Goal: Check status: Check status

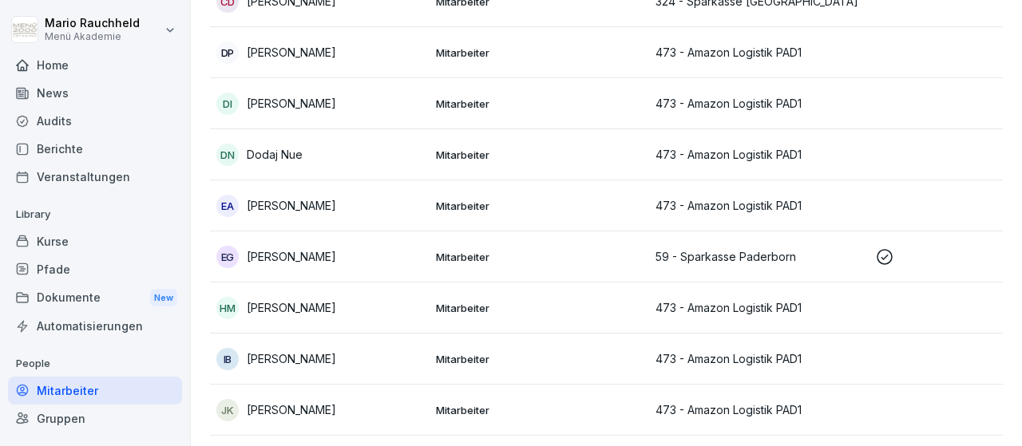
scroll to position [463, 0]
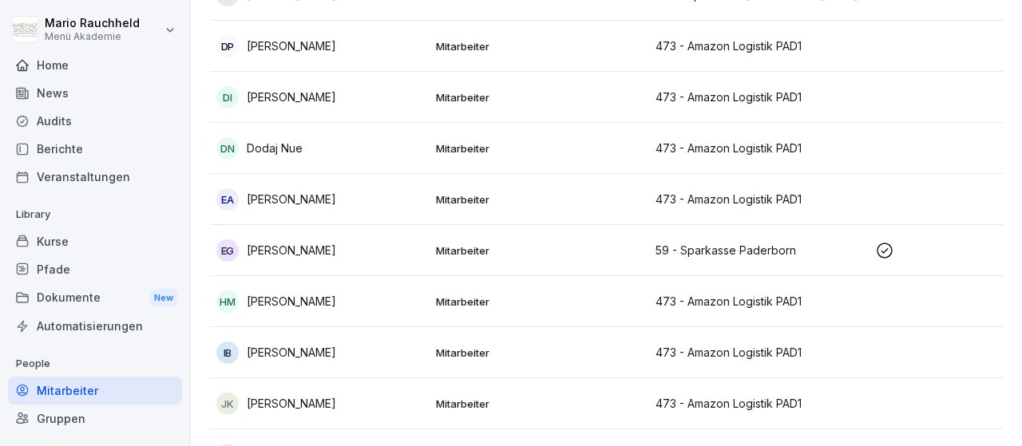
click at [512, 245] on p "Mitarbeiter" at bounding box center [539, 251] width 207 height 14
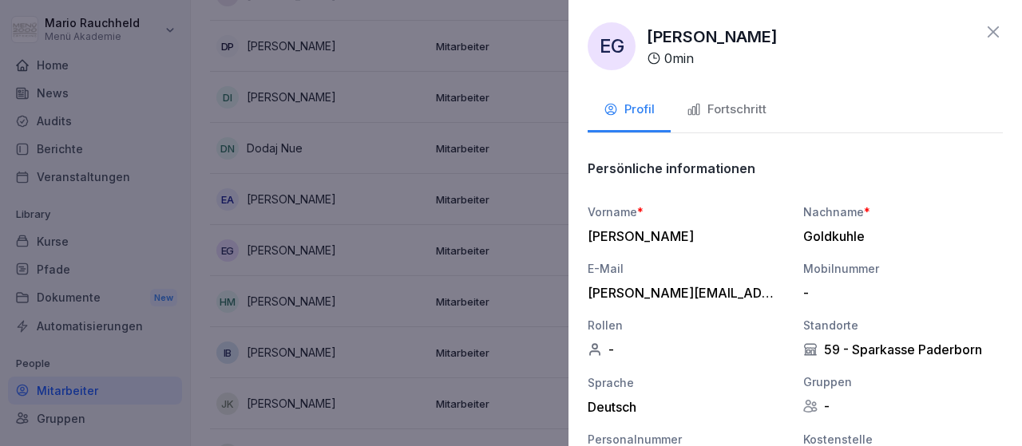
click at [742, 123] on button "Fortschritt" at bounding box center [727, 110] width 112 height 43
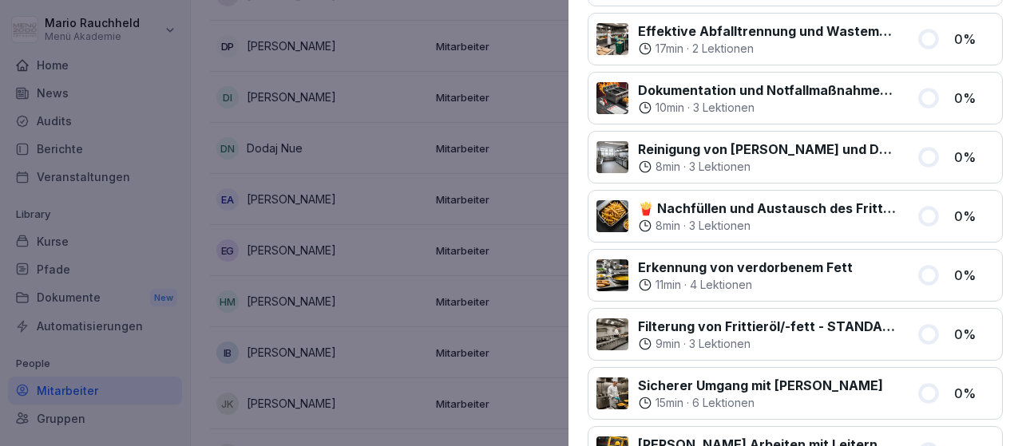
scroll to position [0, 0]
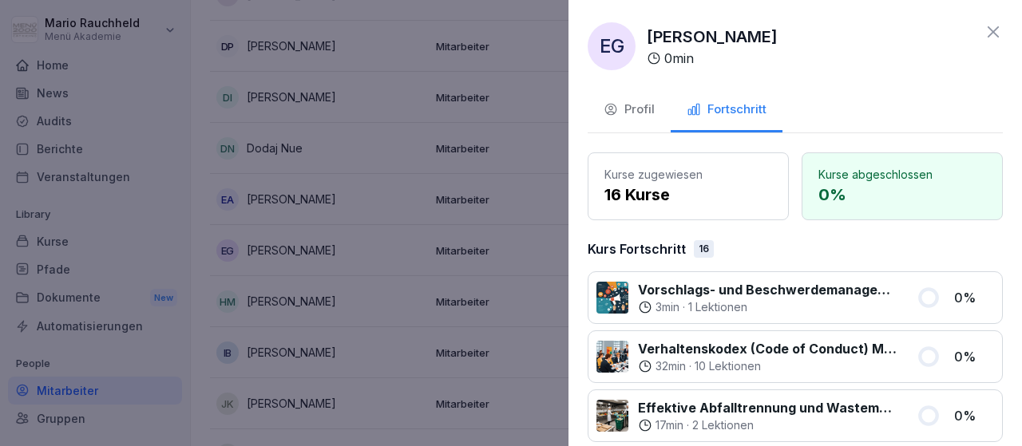
click at [357, 250] on div at bounding box center [511, 223] width 1022 height 446
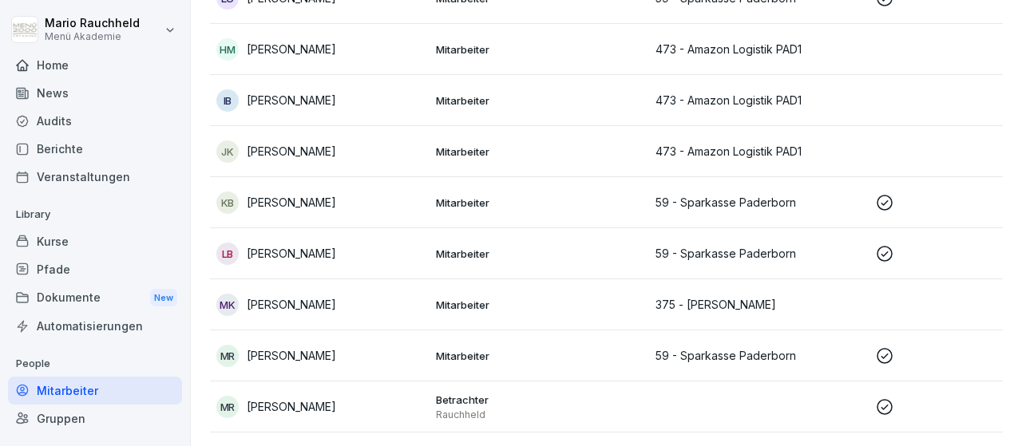
scroll to position [741, 0]
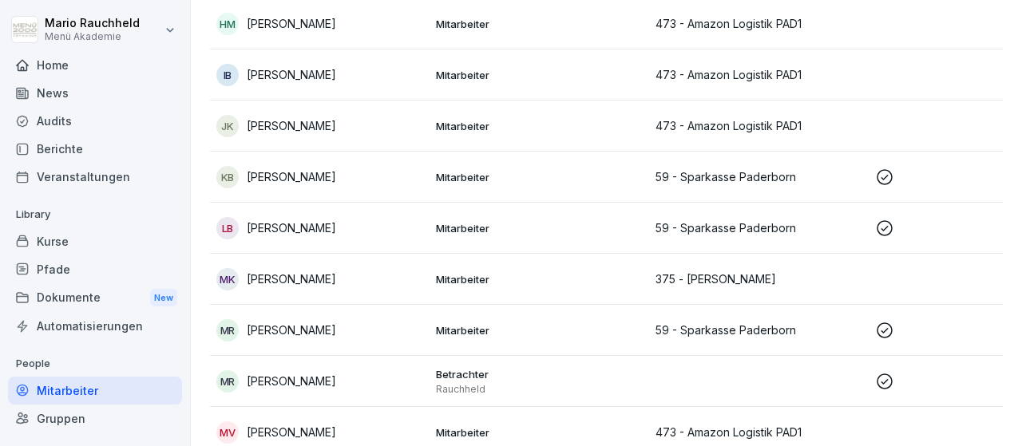
click at [356, 184] on div "KB Katharina Braun" at bounding box center [319, 177] width 207 height 22
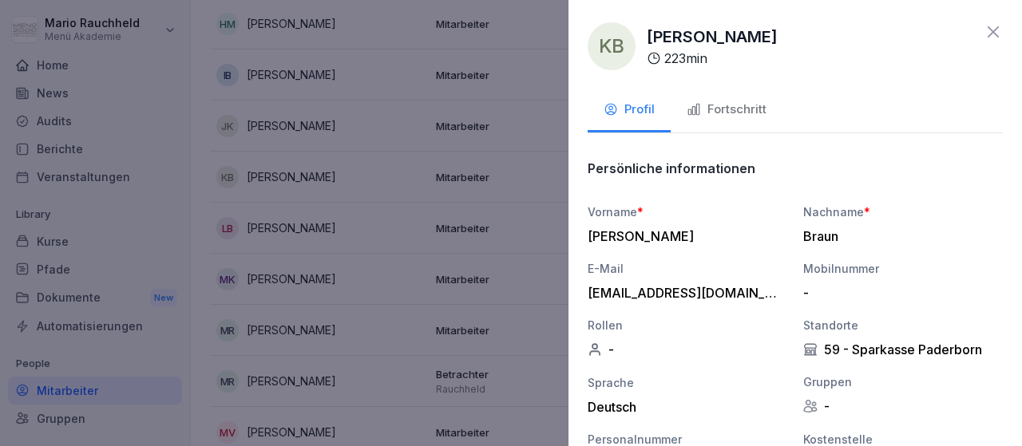
click at [729, 110] on div "Fortschritt" at bounding box center [727, 110] width 80 height 18
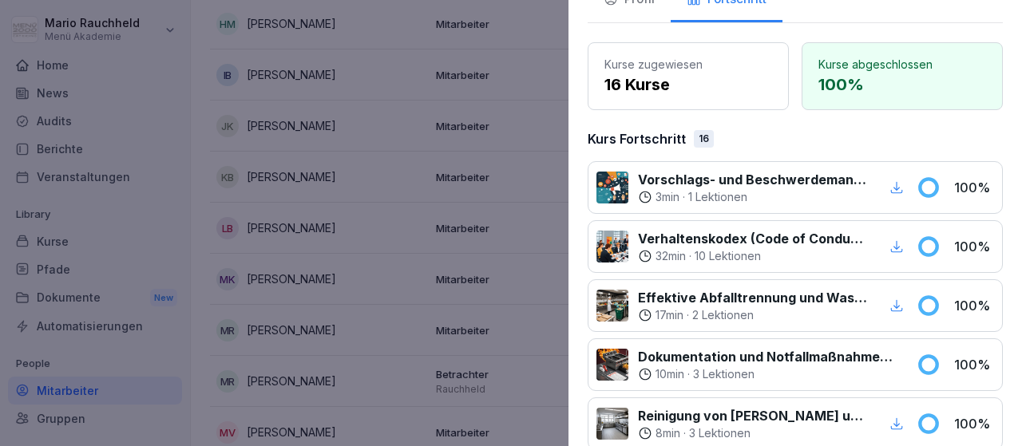
scroll to position [204, 0]
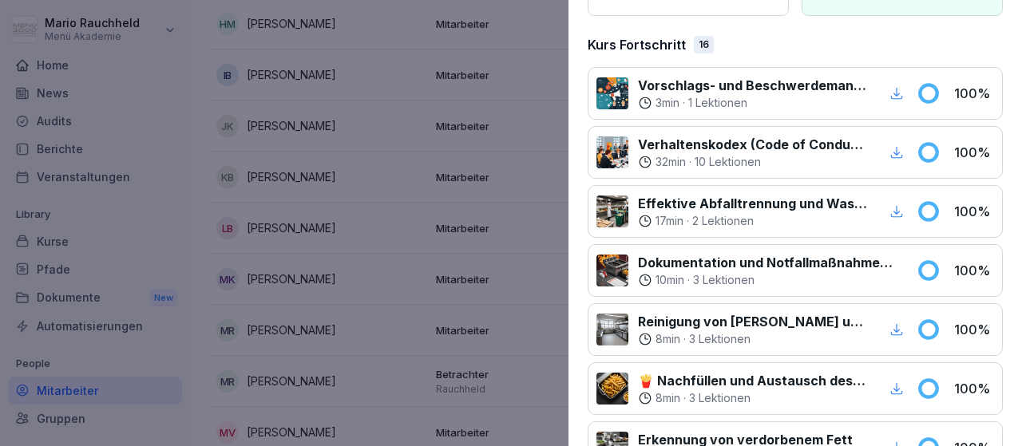
click at [899, 101] on div "button" at bounding box center [897, 93] width 21 height 21
click at [898, 154] on icon "button" at bounding box center [897, 152] width 14 height 14
click at [897, 207] on icon "button" at bounding box center [897, 211] width 12 height 12
click at [900, 323] on icon "button" at bounding box center [897, 330] width 14 height 14
click at [899, 382] on icon "button" at bounding box center [897, 389] width 14 height 14
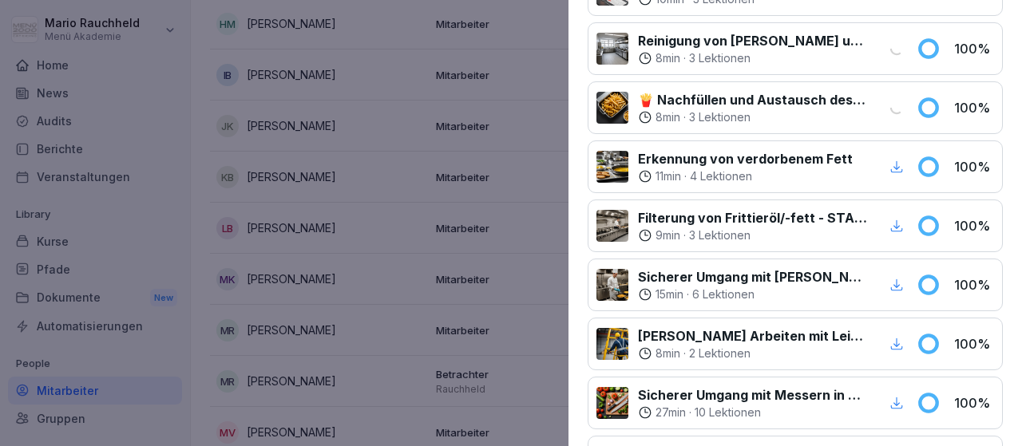
scroll to position [487, 0]
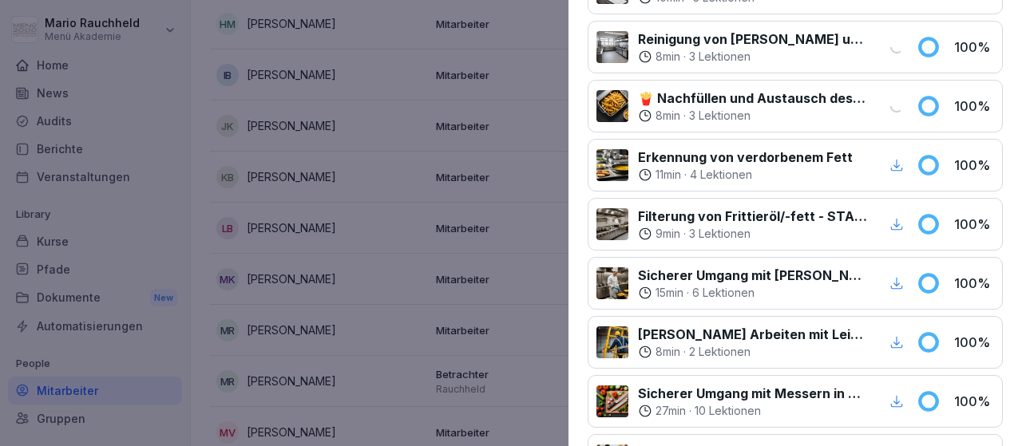
click at [894, 160] on icon "button" at bounding box center [897, 165] width 14 height 14
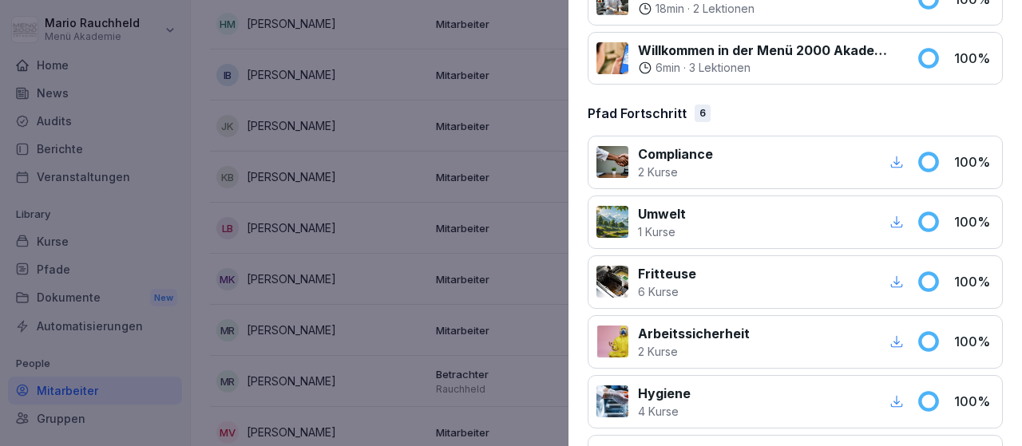
scroll to position [1177, 0]
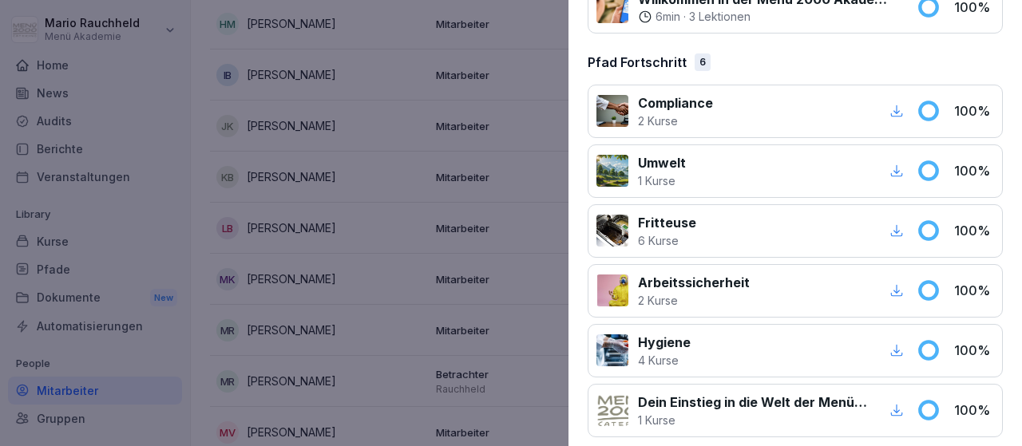
click at [899, 106] on icon "button" at bounding box center [897, 111] width 12 height 12
click at [898, 165] on icon "button" at bounding box center [897, 171] width 12 height 12
click at [898, 224] on icon "button" at bounding box center [897, 231] width 14 height 14
click at [899, 289] on div "button" at bounding box center [897, 290] width 21 height 21
click at [895, 343] on icon "button" at bounding box center [897, 350] width 14 height 14
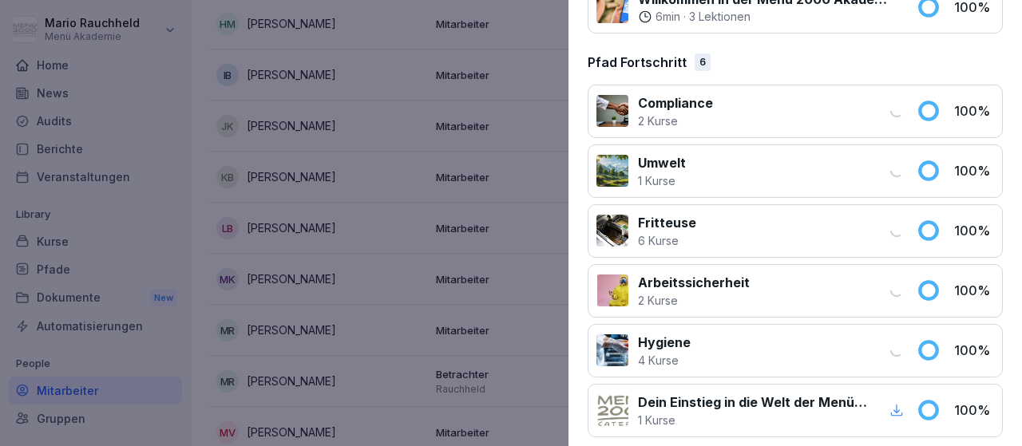
click at [895, 403] on icon "button" at bounding box center [897, 410] width 14 height 14
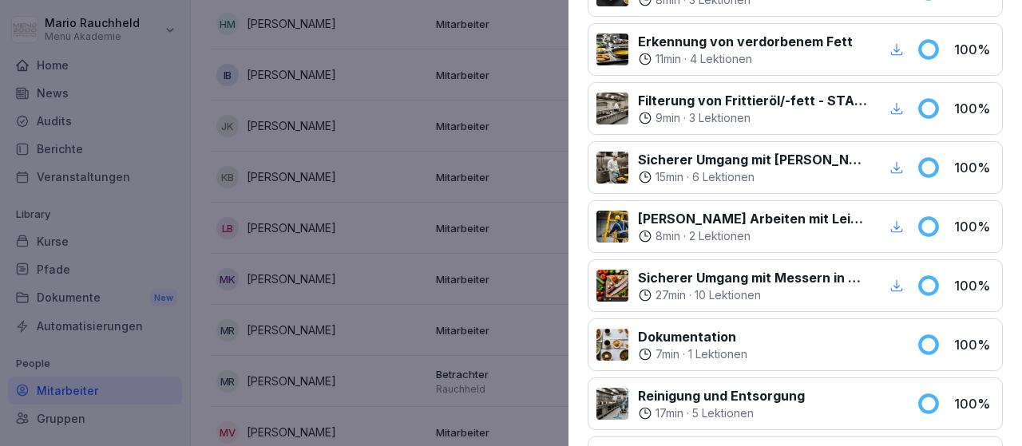
scroll to position [599, 0]
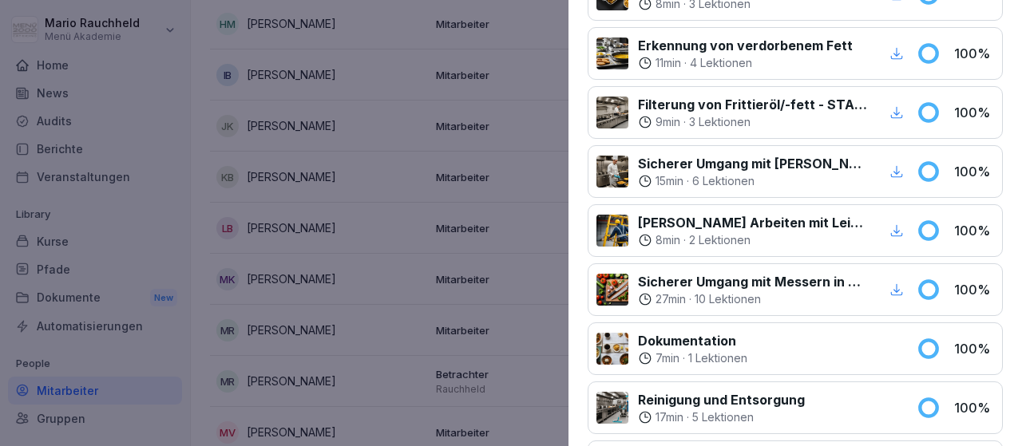
click at [895, 284] on icon "button" at bounding box center [897, 290] width 14 height 14
click at [897, 224] on icon "button" at bounding box center [897, 230] width 12 height 12
click at [897, 166] on icon "button" at bounding box center [897, 171] width 12 height 12
click at [896, 105] on icon "button" at bounding box center [897, 112] width 14 height 14
click at [902, 47] on icon "button" at bounding box center [897, 53] width 14 height 14
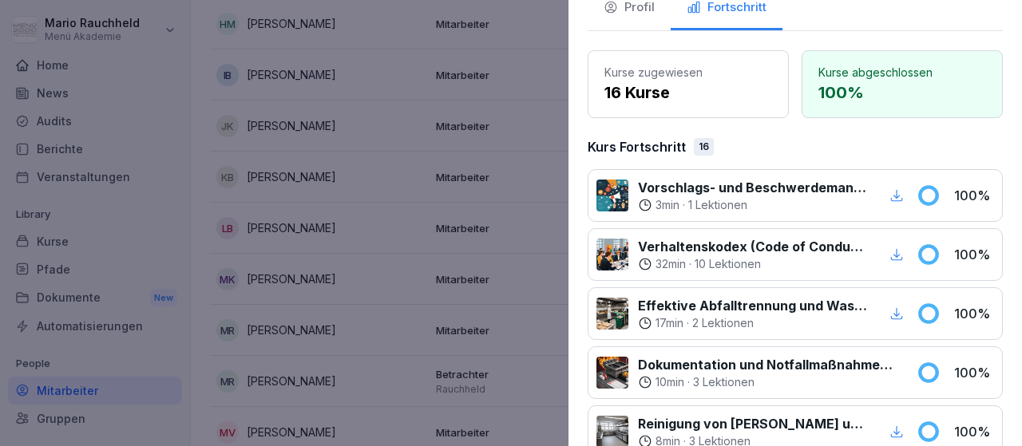
scroll to position [78, 0]
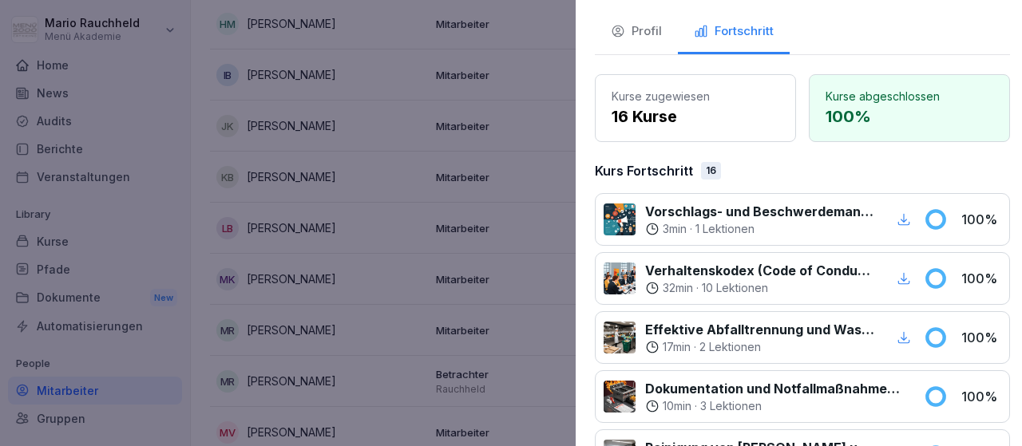
click at [459, 226] on div at bounding box center [511, 223] width 1022 height 446
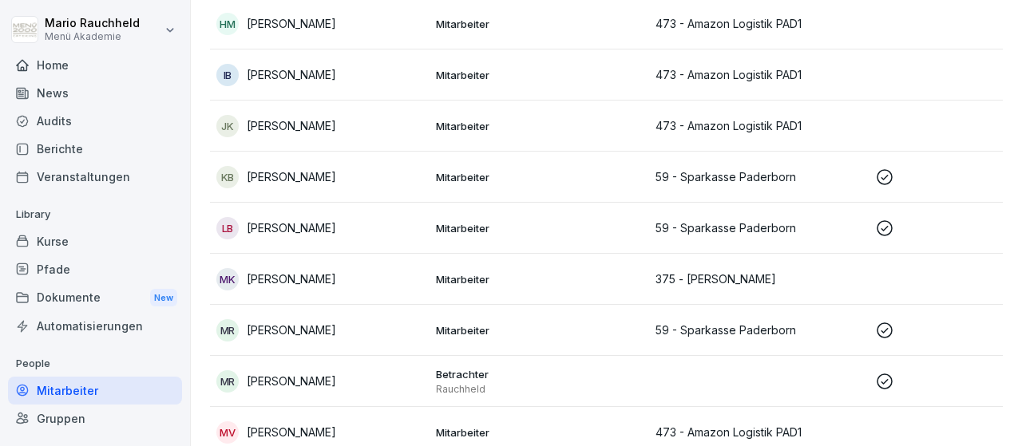
scroll to position [741, 0]
click at [891, 225] on icon at bounding box center [884, 228] width 19 height 19
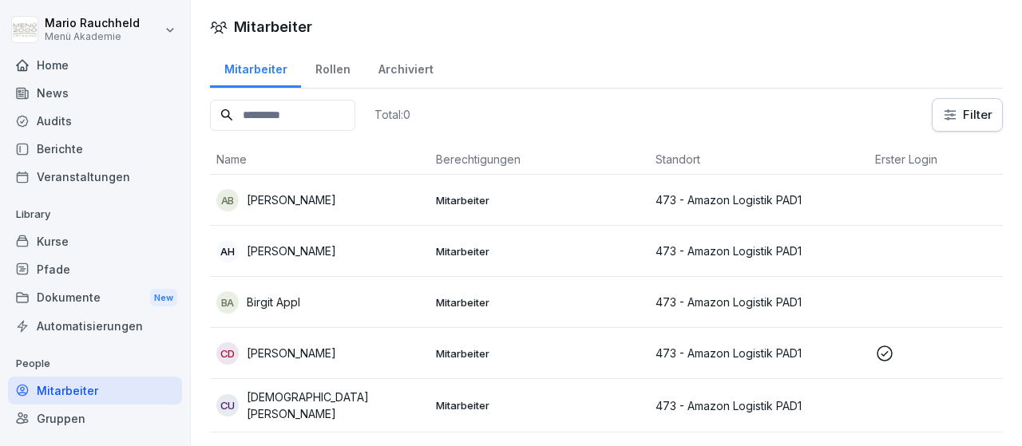
click at [82, 395] on div "Mitarbeiter" at bounding box center [95, 391] width 174 height 28
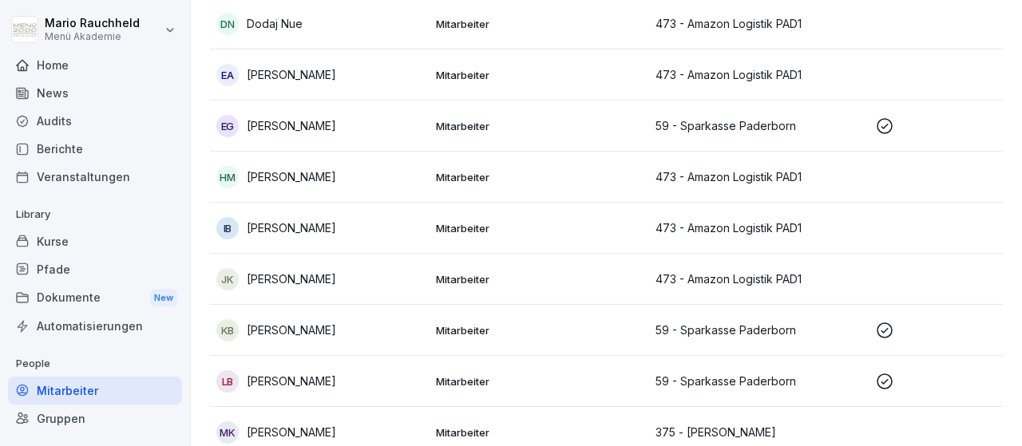
scroll to position [608, 0]
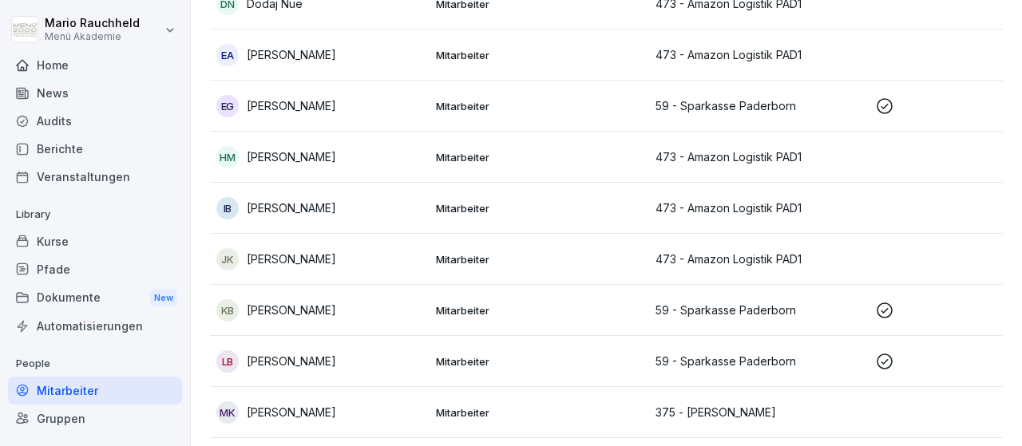
click at [395, 358] on div "LB [PERSON_NAME]" at bounding box center [319, 362] width 207 height 22
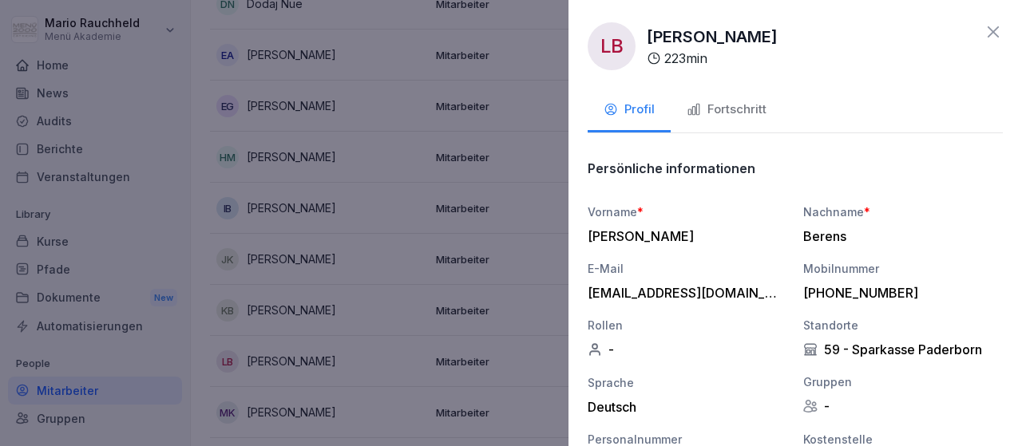
click at [737, 103] on div "Fortschritt" at bounding box center [727, 110] width 80 height 18
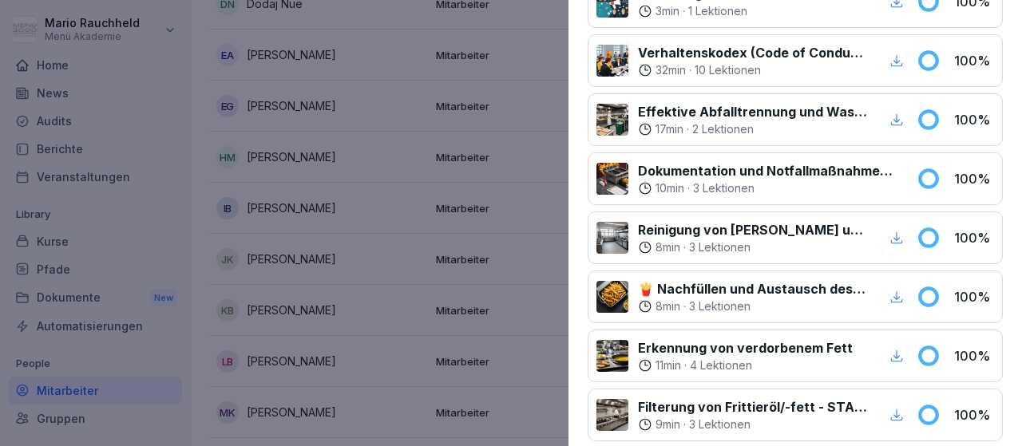
scroll to position [316, 0]
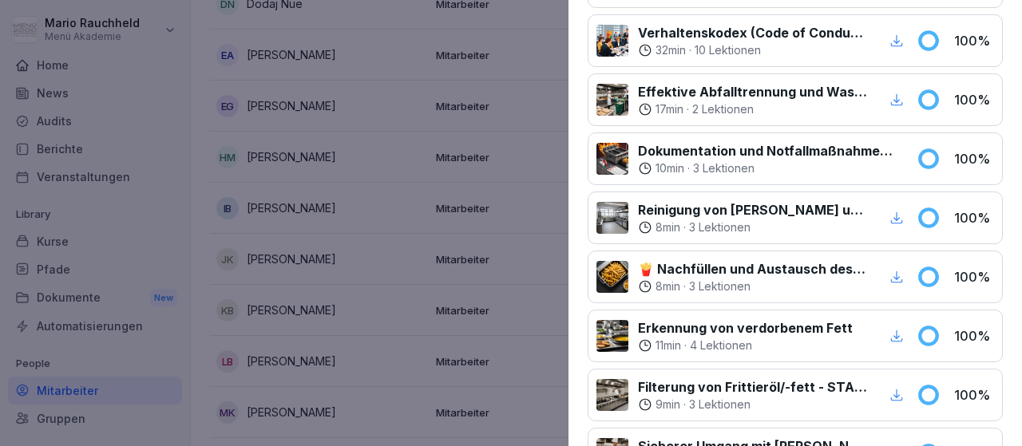
click at [899, 97] on icon "button" at bounding box center [897, 100] width 14 height 14
click at [897, 216] on icon "button" at bounding box center [897, 218] width 12 height 12
click at [901, 278] on icon "button" at bounding box center [897, 277] width 12 height 12
click at [903, 331] on icon "button" at bounding box center [897, 336] width 14 height 14
click at [897, 390] on icon "button" at bounding box center [897, 395] width 12 height 12
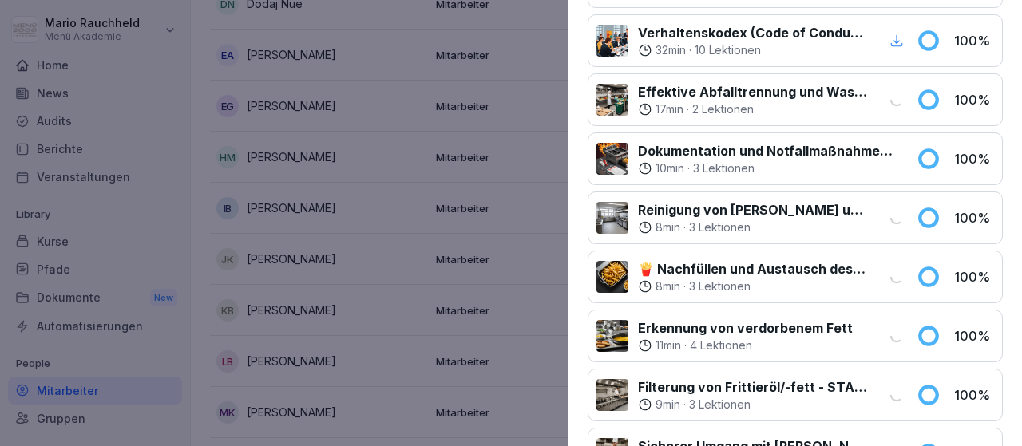
drag, startPoint x: 897, startPoint y: 389, endPoint x: 899, endPoint y: 441, distance: 51.9
click at [899, 441] on div "Vorschlags- und Beschwerdemanagement bei Menü 2000 3 min · 1 Lektionen 100 % Ve…" at bounding box center [795, 424] width 415 height 939
click at [899, 444] on div "button" at bounding box center [897, 454] width 21 height 21
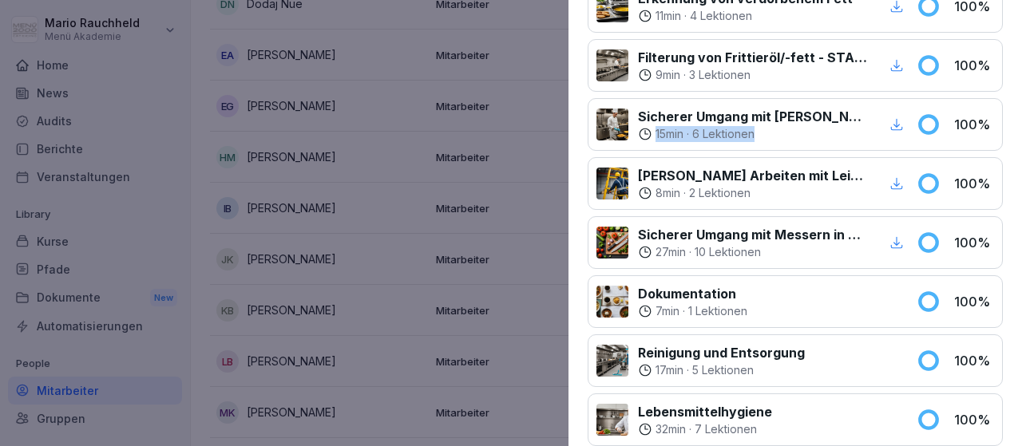
scroll to position [649, 0]
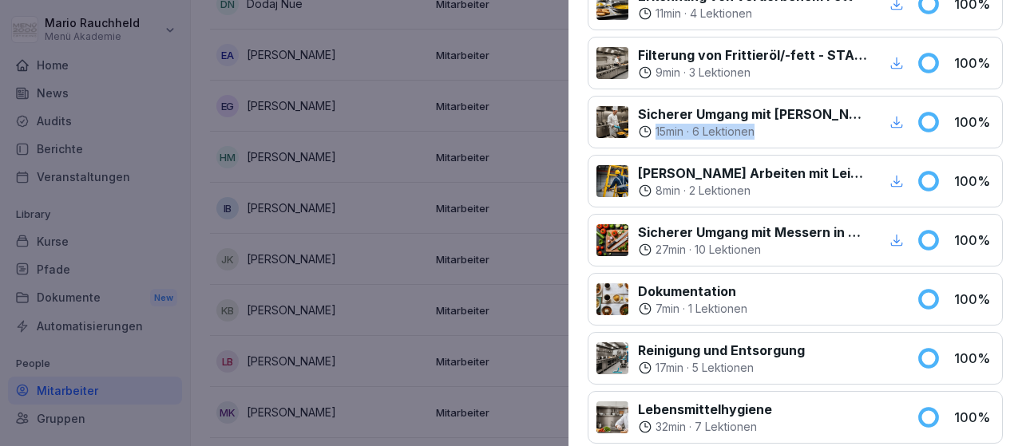
click at [895, 124] on div "button" at bounding box center [897, 122] width 21 height 21
click at [894, 178] on icon "button" at bounding box center [897, 181] width 14 height 14
click at [898, 237] on icon "button" at bounding box center [897, 240] width 14 height 14
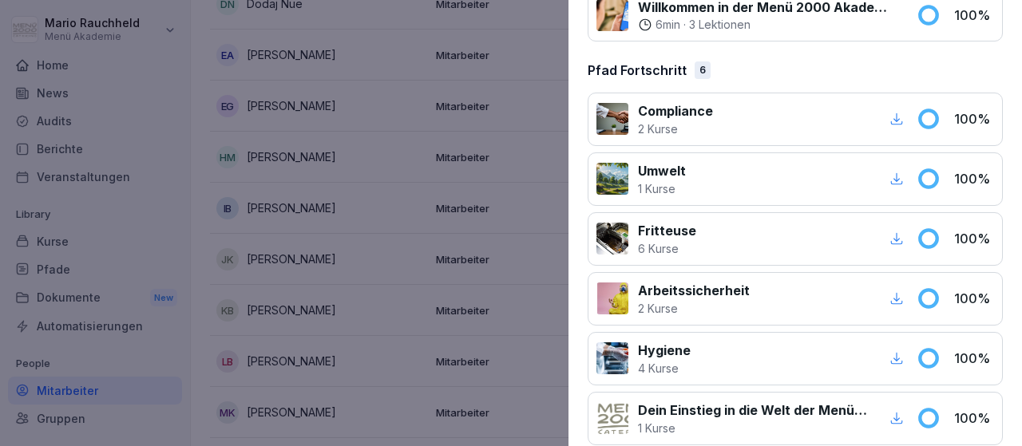
scroll to position [1168, 0]
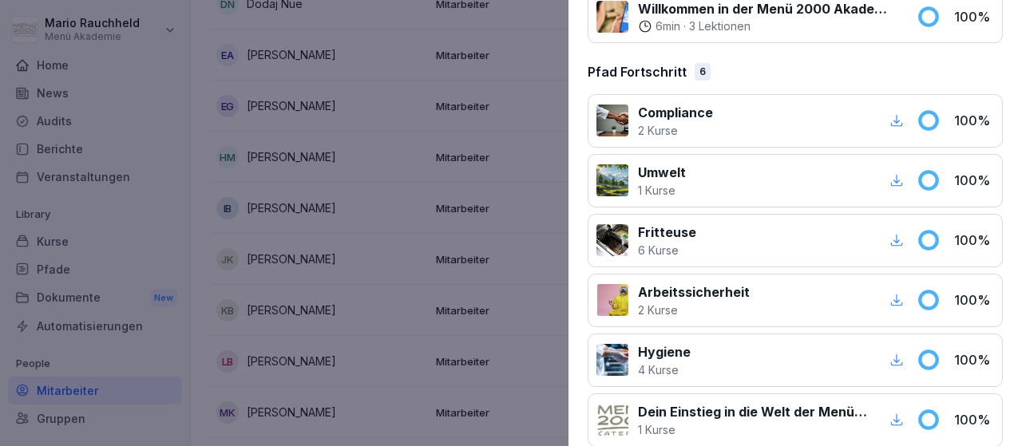
click at [895, 113] on icon "button" at bounding box center [897, 120] width 14 height 14
click at [899, 173] on icon "button" at bounding box center [897, 180] width 14 height 14
click at [899, 233] on icon "button" at bounding box center [897, 240] width 14 height 14
click at [899, 293] on icon "button" at bounding box center [897, 300] width 14 height 14
click at [897, 353] on icon "button" at bounding box center [897, 360] width 14 height 14
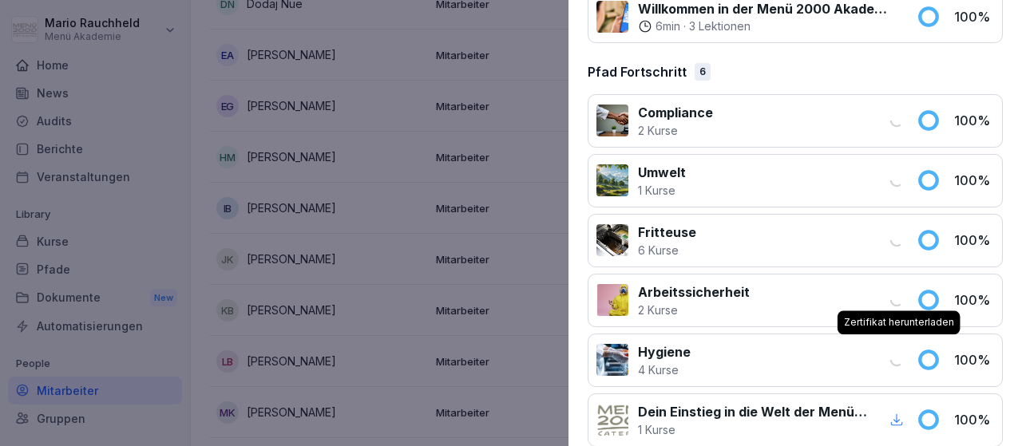
click at [898, 415] on icon "button" at bounding box center [897, 421] width 12 height 12
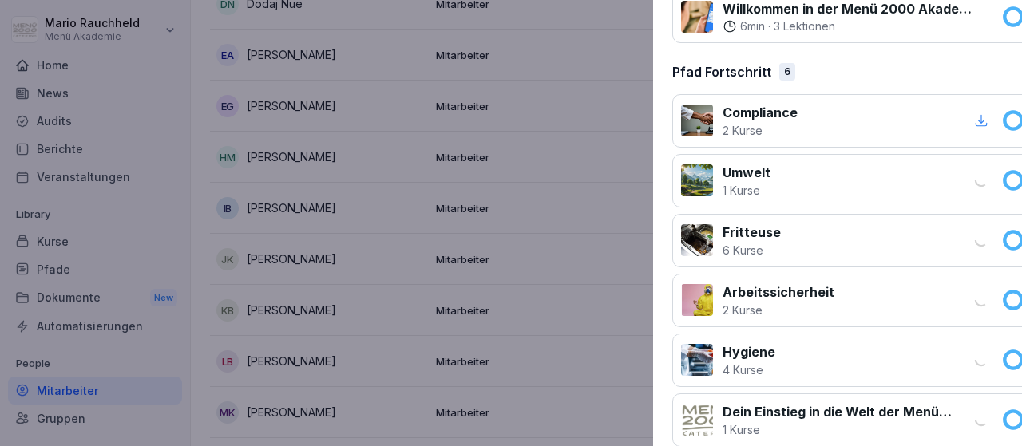
click at [349, 124] on div at bounding box center [511, 223] width 1022 height 446
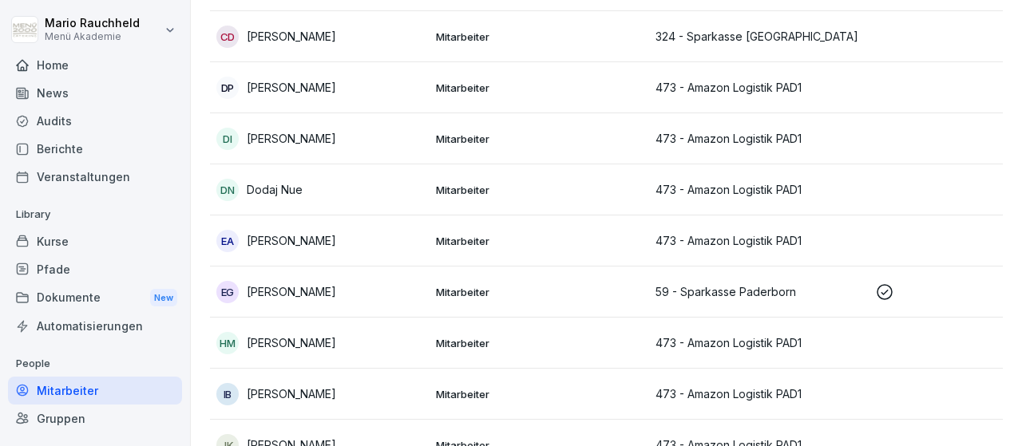
scroll to position [496, 0]
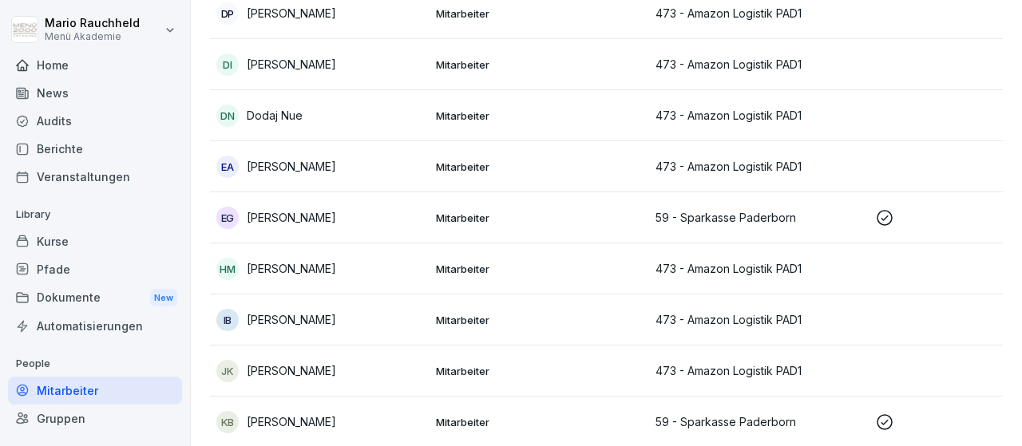
click at [307, 209] on p "[PERSON_NAME]" at bounding box center [291, 217] width 89 height 17
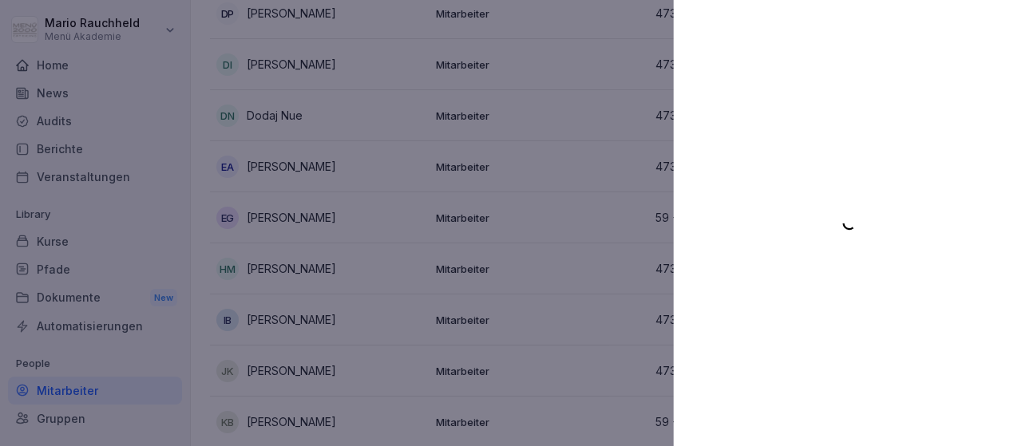
click at [383, 228] on div at bounding box center [511, 223] width 1022 height 446
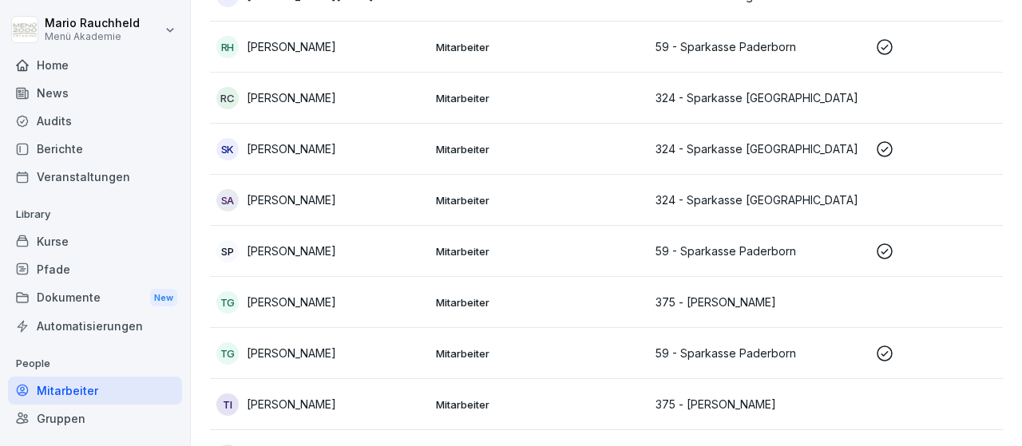
scroll to position [1324, 0]
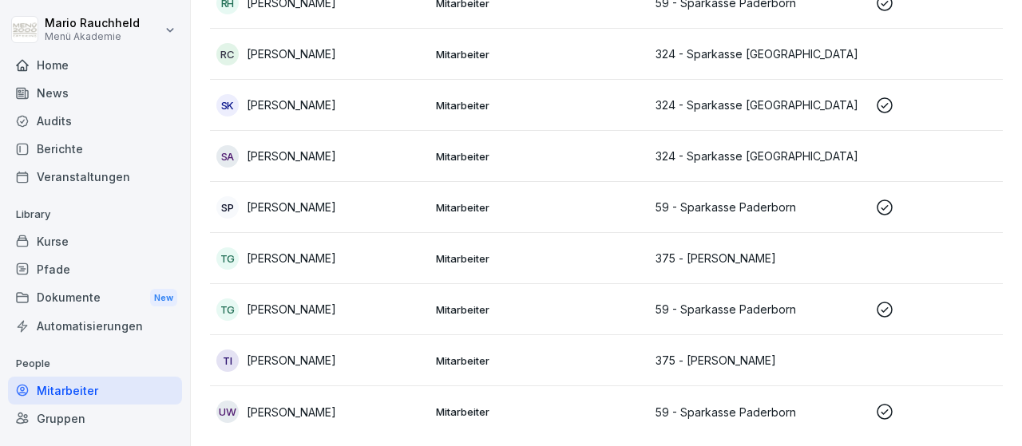
click at [315, 406] on div "UW [PERSON_NAME]" at bounding box center [319, 412] width 207 height 22
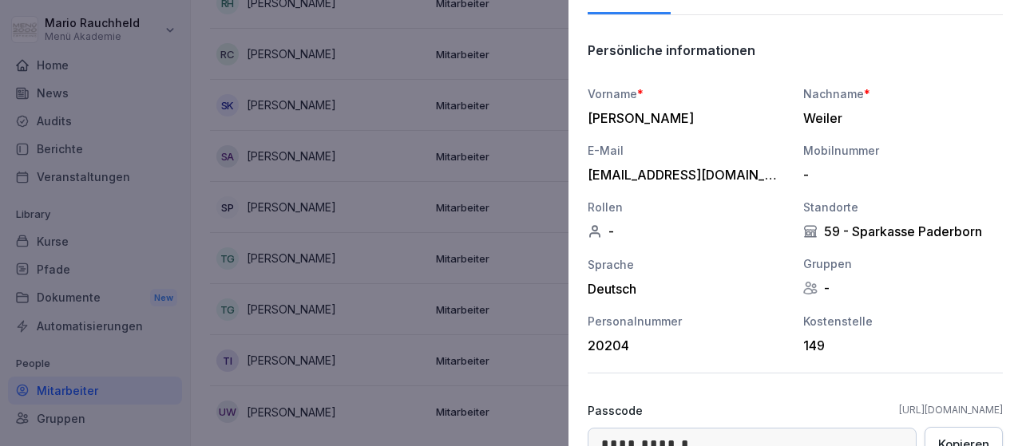
scroll to position [0, 0]
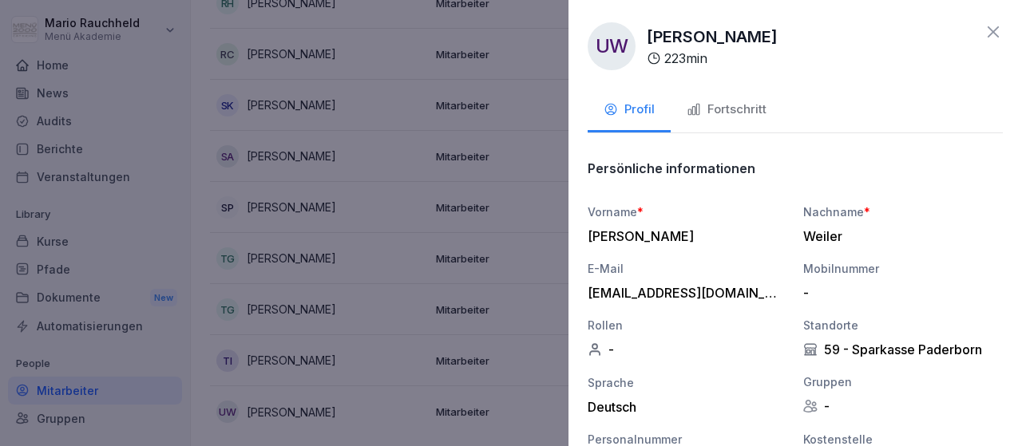
click at [747, 109] on div "Fortschritt" at bounding box center [727, 110] width 80 height 18
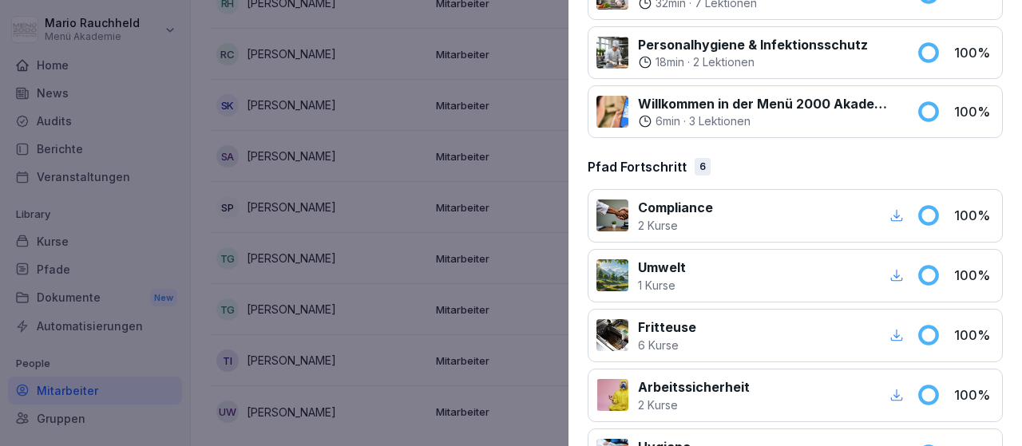
scroll to position [1177, 0]
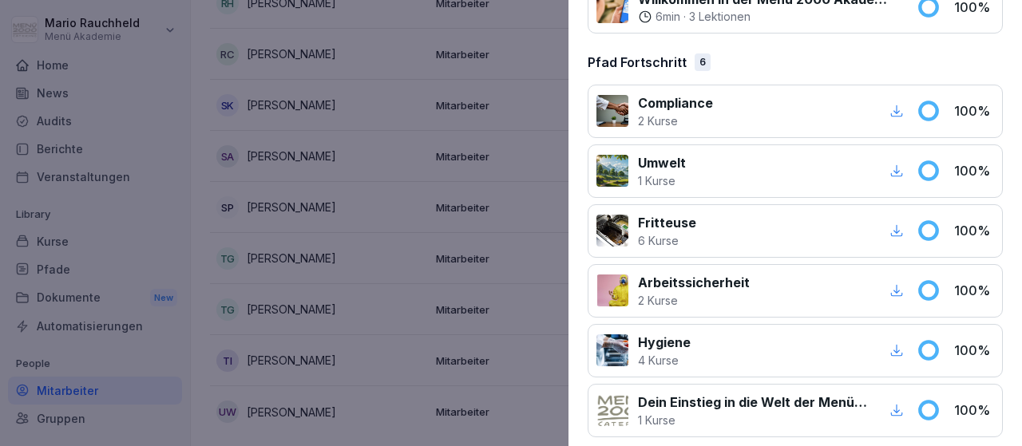
click at [899, 343] on icon "button" at bounding box center [897, 350] width 14 height 14
click at [897, 285] on icon "button" at bounding box center [897, 291] width 12 height 12
click at [895, 224] on icon "button" at bounding box center [897, 231] width 14 height 14
click at [894, 164] on icon "button" at bounding box center [897, 171] width 14 height 14
click at [905, 102] on div "button" at bounding box center [897, 111] width 21 height 21
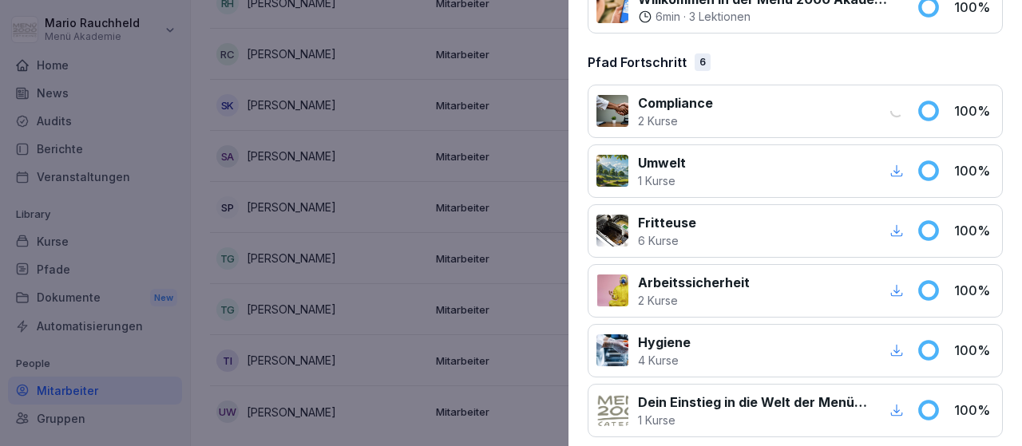
click at [900, 164] on icon "button" at bounding box center [897, 171] width 14 height 14
click at [901, 224] on icon "button" at bounding box center [897, 231] width 14 height 14
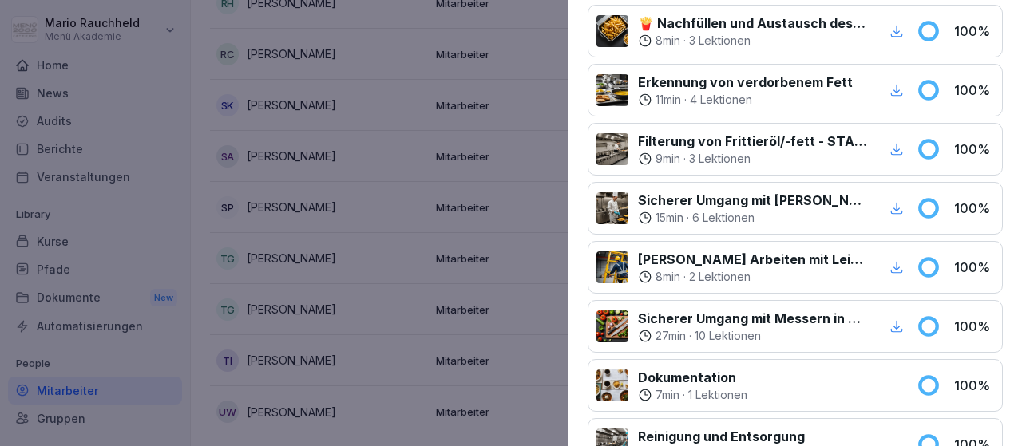
scroll to position [538, 0]
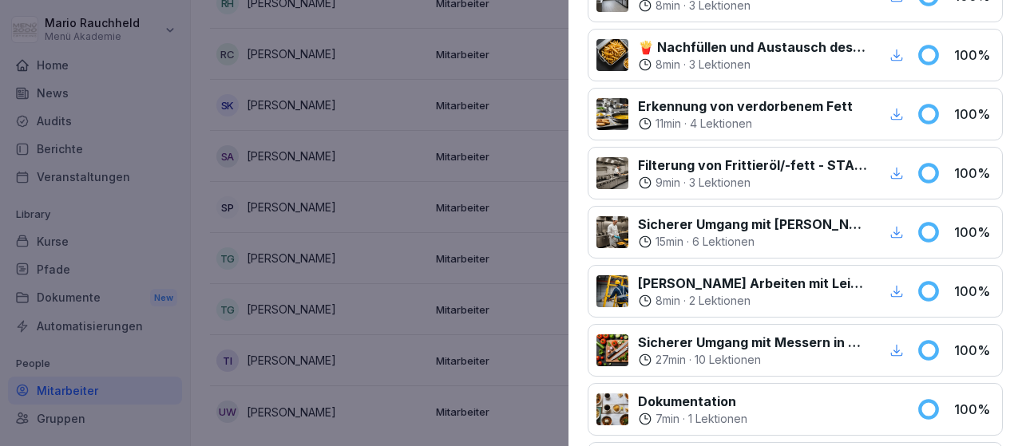
click at [897, 344] on icon "button" at bounding box center [897, 350] width 12 height 12
click at [897, 291] on icon "button" at bounding box center [897, 291] width 12 height 12
click at [898, 235] on div "button" at bounding box center [897, 232] width 21 height 21
click at [905, 55] on div "button" at bounding box center [897, 55] width 21 height 21
click at [896, 109] on icon "button" at bounding box center [897, 114] width 14 height 14
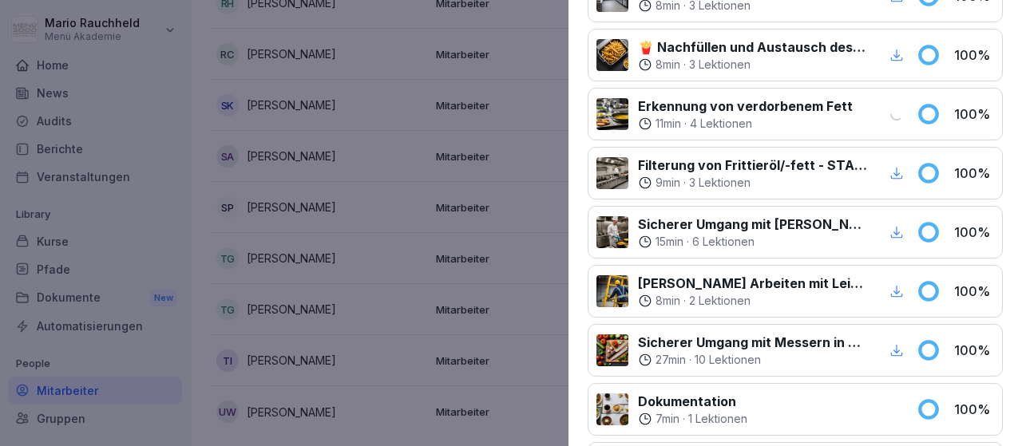
click at [902, 166] on icon "button" at bounding box center [897, 173] width 14 height 14
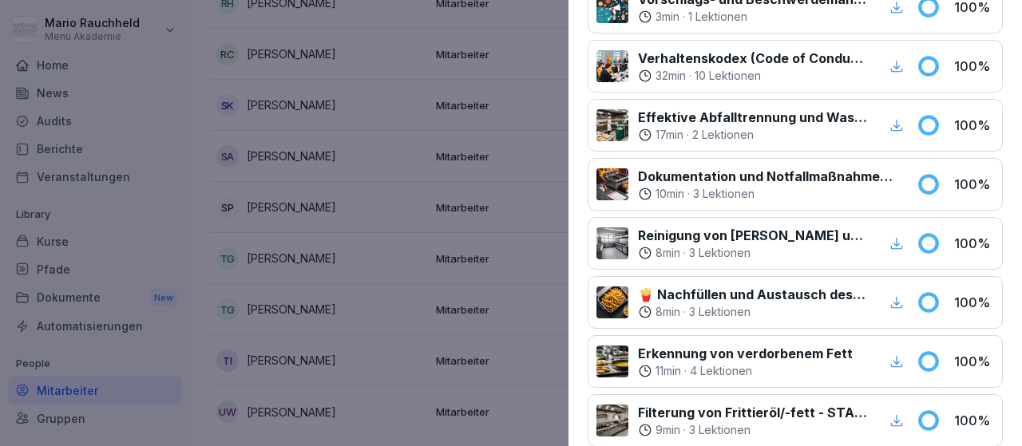
scroll to position [289, 0]
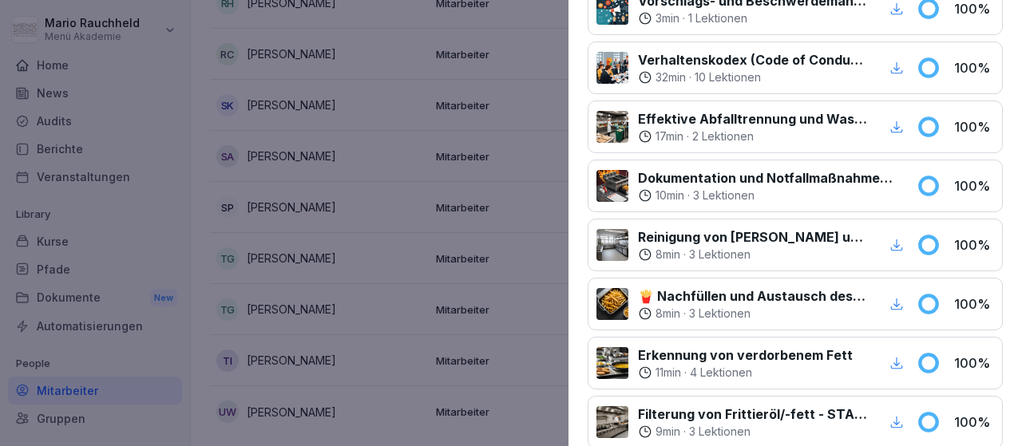
click at [901, 126] on icon "button" at bounding box center [897, 127] width 14 height 14
click at [897, 243] on icon "button" at bounding box center [897, 245] width 14 height 14
click at [901, 304] on icon "button" at bounding box center [897, 304] width 14 height 14
click at [896, 359] on icon "button" at bounding box center [897, 363] width 14 height 14
click at [897, 423] on icon "button" at bounding box center [897, 422] width 12 height 12
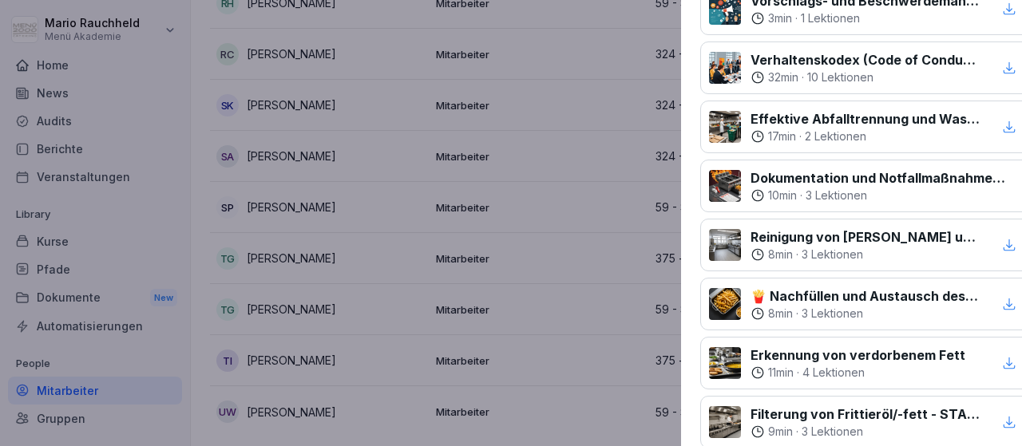
click at [438, 246] on div at bounding box center [511, 223] width 1022 height 446
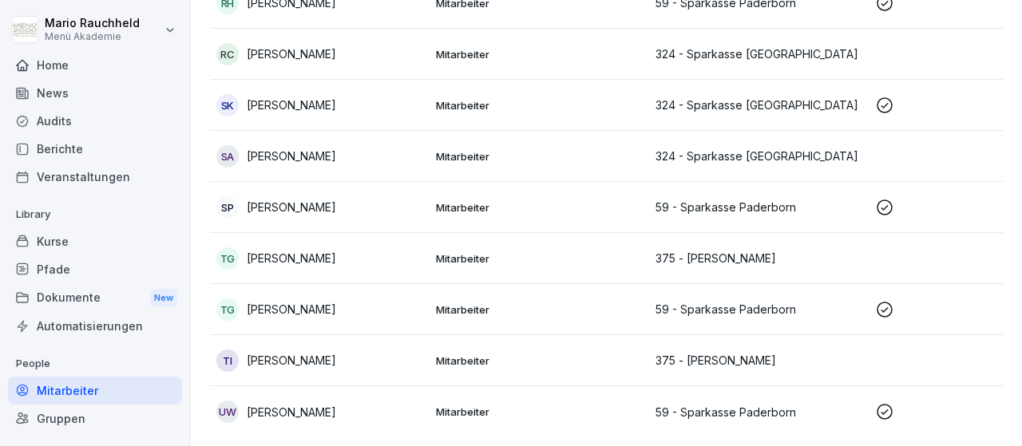
scroll to position [1324, 0]
click at [368, 208] on div "SP [PERSON_NAME]" at bounding box center [319, 207] width 207 height 22
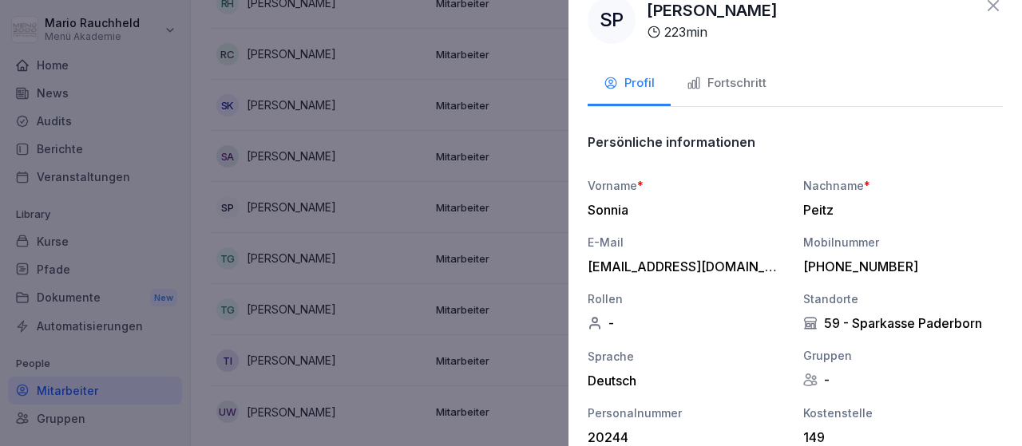
scroll to position [0, 0]
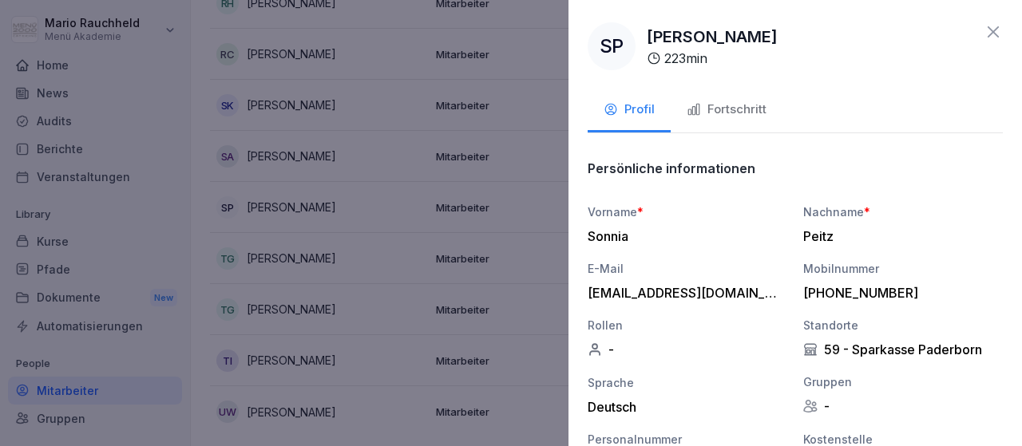
click at [724, 104] on div "Fortschritt" at bounding box center [727, 110] width 80 height 18
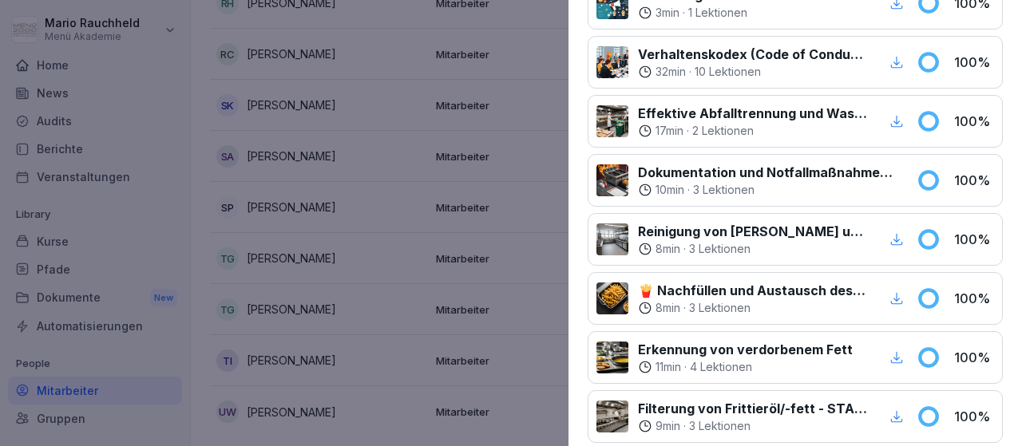
scroll to position [299, 0]
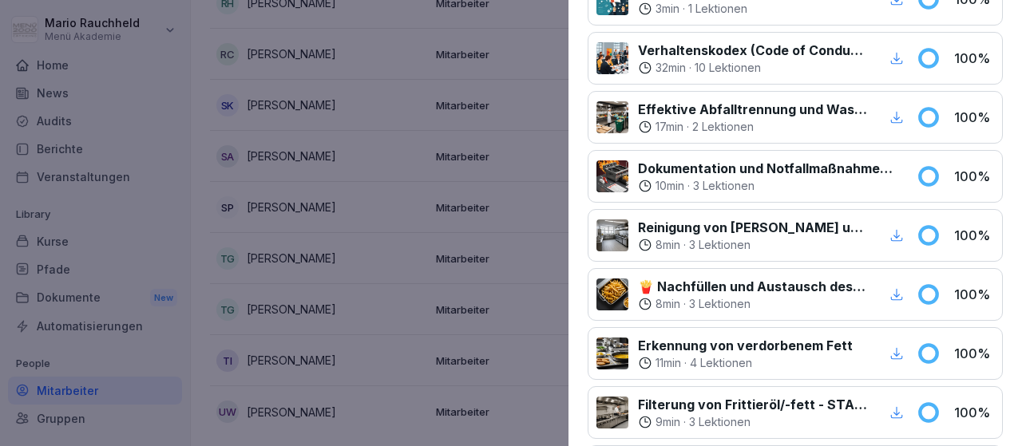
click at [897, 117] on icon "button" at bounding box center [897, 117] width 14 height 14
click at [897, 220] on div "Reinigung von [PERSON_NAME] und Dunstabzugshauben 8 min · 3 Lektionen" at bounding box center [752, 235] width 311 height 35
click at [900, 237] on icon "button" at bounding box center [897, 235] width 12 height 12
click at [895, 292] on icon "button" at bounding box center [897, 294] width 12 height 12
click at [900, 347] on icon "button" at bounding box center [897, 354] width 14 height 14
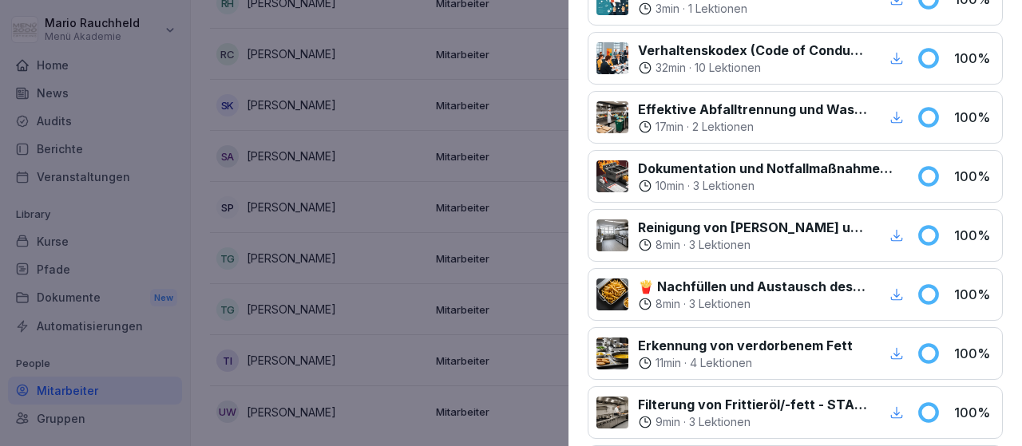
click at [895, 413] on icon "button" at bounding box center [897, 413] width 12 height 12
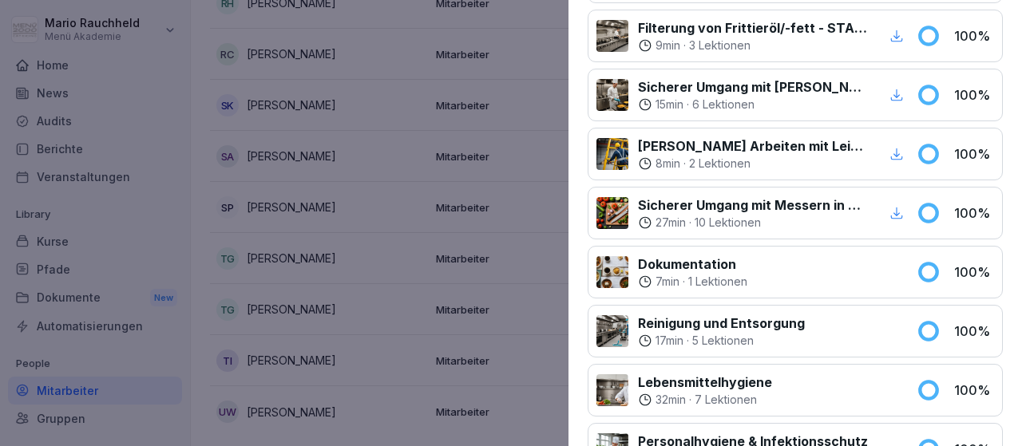
scroll to position [701, 0]
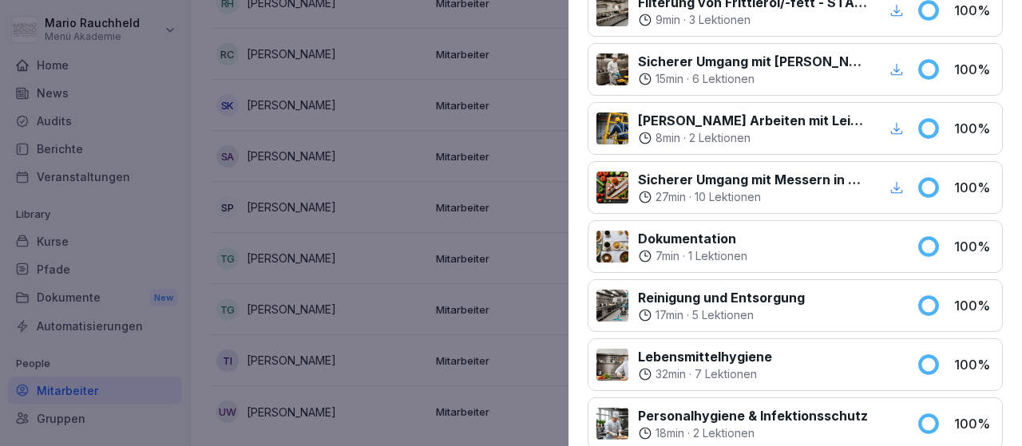
click at [894, 67] on icon "button" at bounding box center [897, 69] width 14 height 14
click at [895, 121] on icon "button" at bounding box center [897, 128] width 14 height 14
click at [895, 181] on icon "button" at bounding box center [897, 188] width 14 height 14
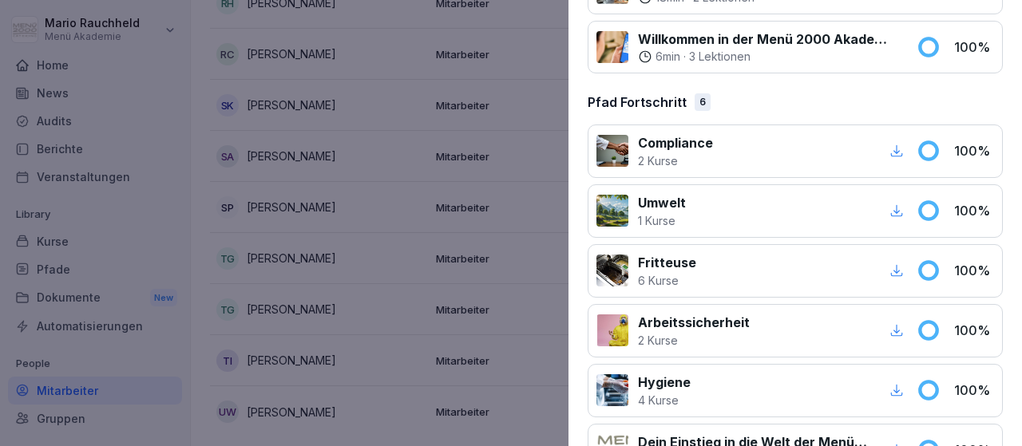
scroll to position [1177, 0]
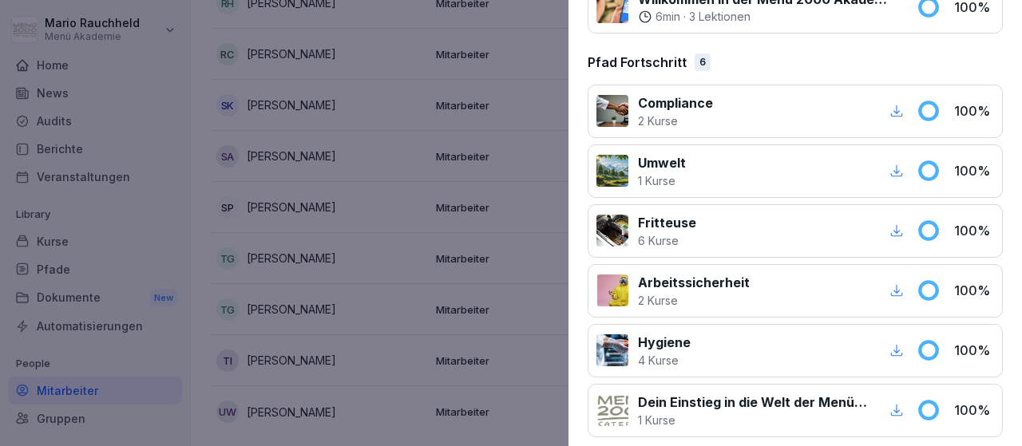
click at [895, 284] on icon "button" at bounding box center [897, 291] width 14 height 14
click at [895, 224] on icon "button" at bounding box center [897, 231] width 14 height 14
click at [893, 164] on icon "button" at bounding box center [897, 171] width 14 height 14
click at [899, 104] on icon "button" at bounding box center [897, 111] width 14 height 14
